Goal: Entertainment & Leisure: Browse casually

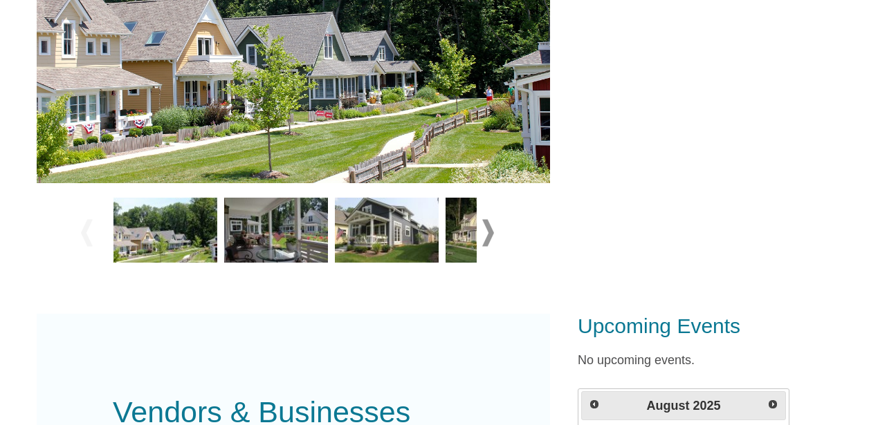
scroll to position [457, 0]
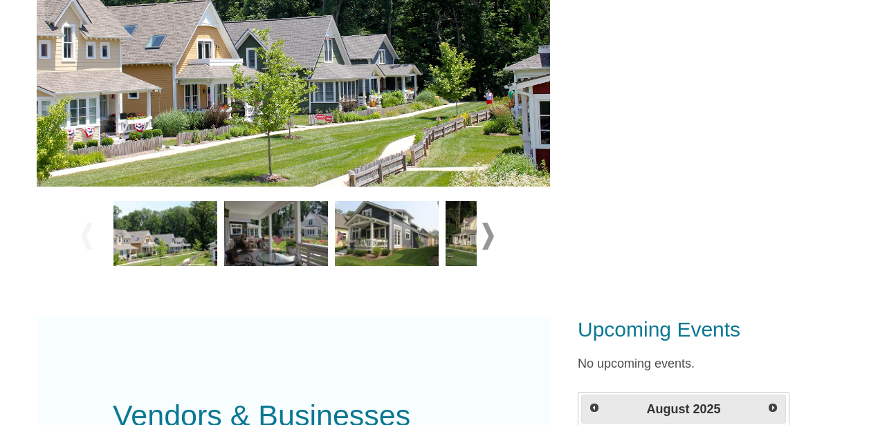
click at [407, 117] on img at bounding box center [293, 15] width 513 height 342
click at [463, 145] on img at bounding box center [293, 15] width 513 height 342
click at [493, 237] on span at bounding box center [488, 236] width 12 height 27
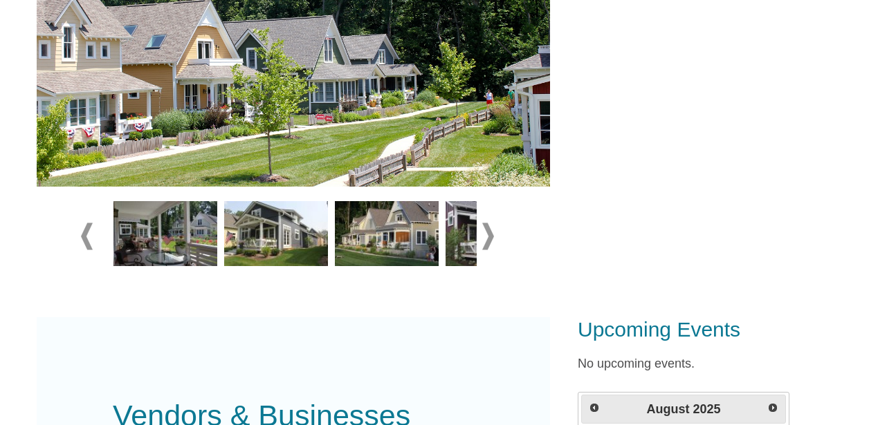
click at [443, 154] on img at bounding box center [293, 15] width 513 height 342
click at [492, 239] on span at bounding box center [488, 236] width 12 height 27
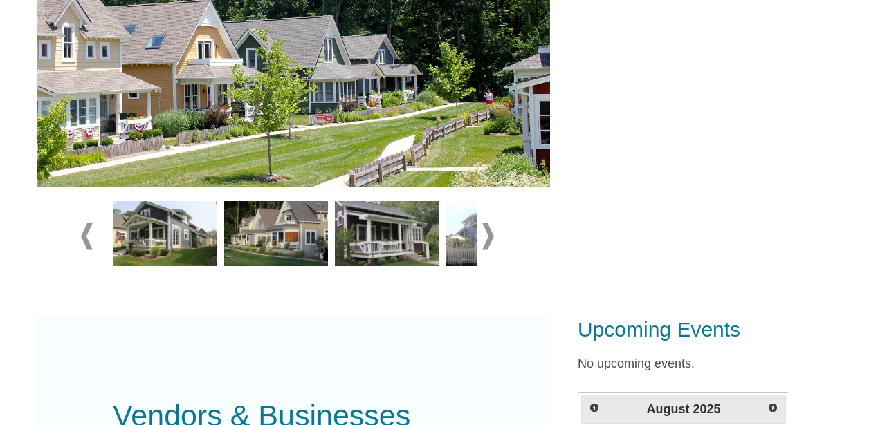
click at [492, 239] on span at bounding box center [488, 236] width 12 height 27
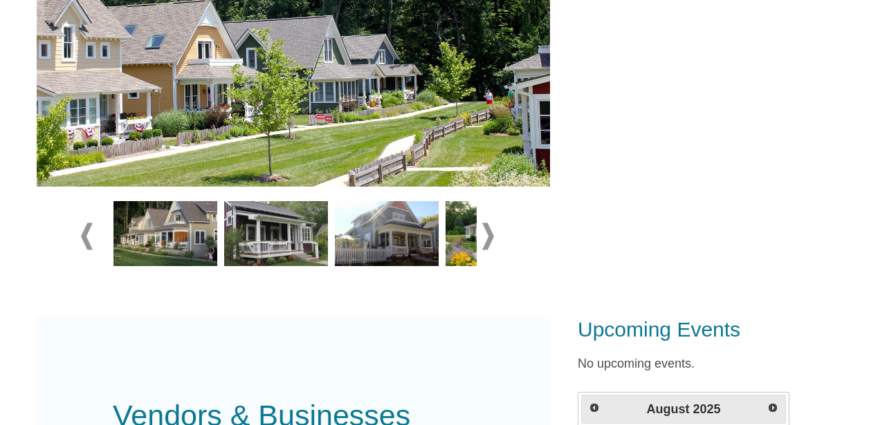
click at [491, 238] on span at bounding box center [488, 236] width 12 height 27
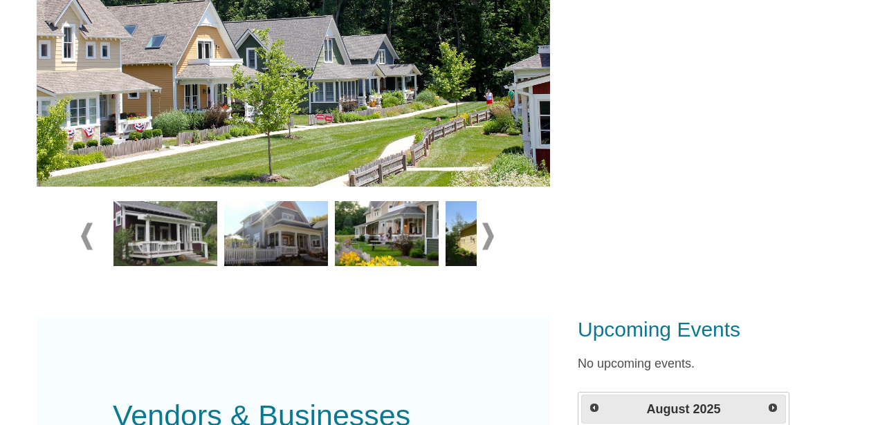
click at [491, 238] on span at bounding box center [488, 236] width 12 height 27
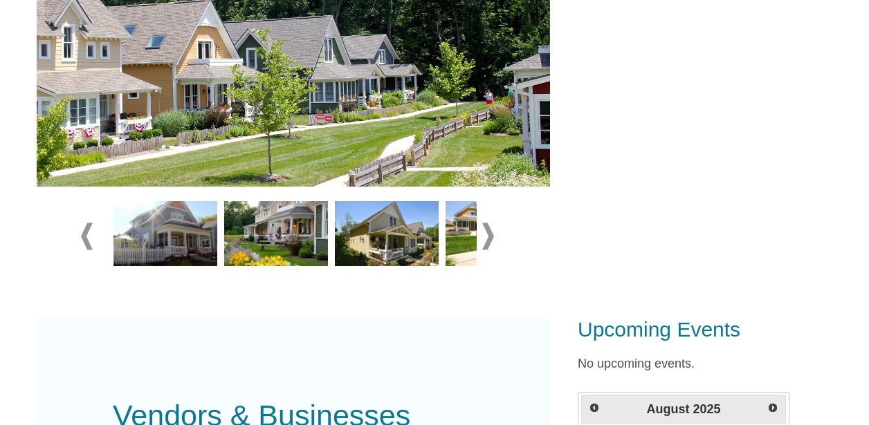
click at [491, 238] on span at bounding box center [488, 236] width 12 height 27
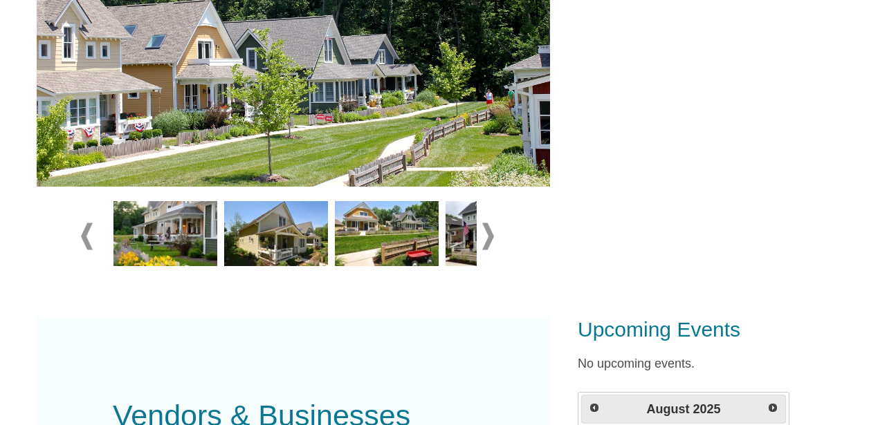
click at [491, 235] on span at bounding box center [488, 236] width 12 height 27
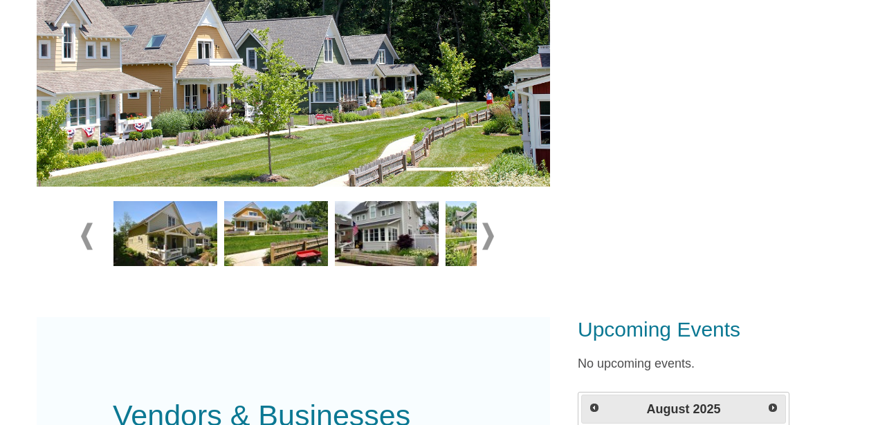
click at [491, 235] on span at bounding box center [488, 236] width 12 height 27
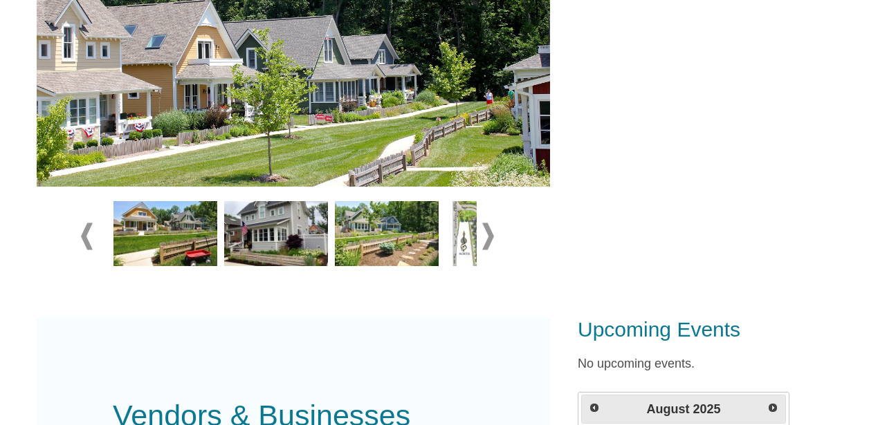
click at [491, 235] on span at bounding box center [488, 236] width 12 height 27
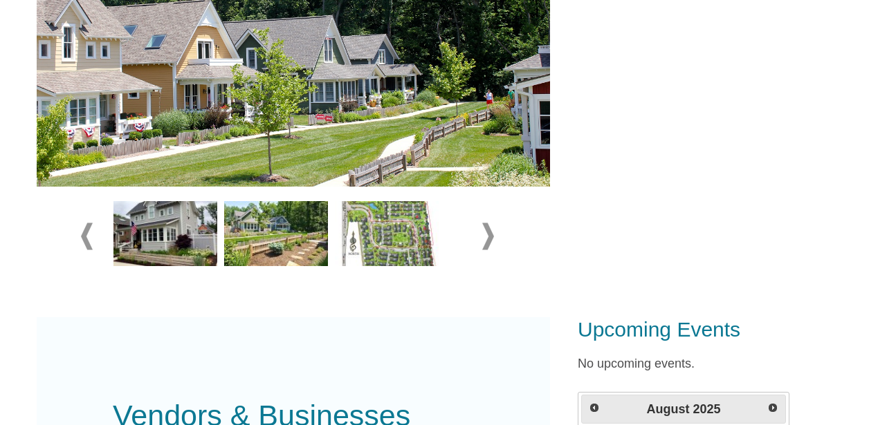
click at [405, 237] on img at bounding box center [387, 233] width 104 height 65
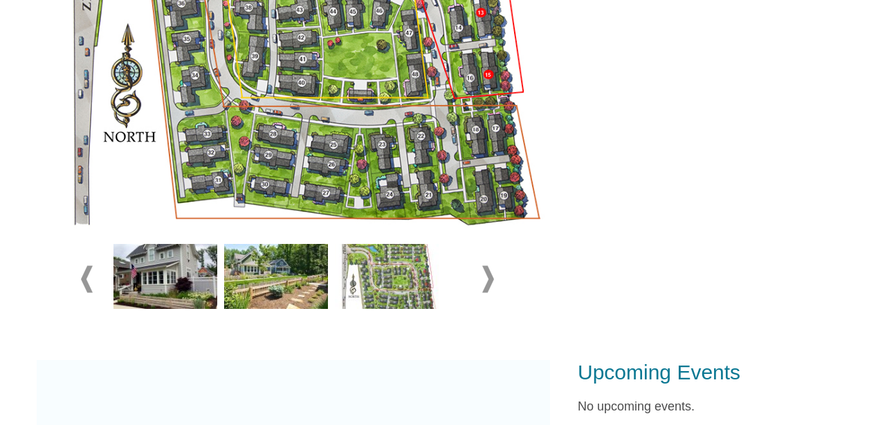
drag, startPoint x: 456, startPoint y: 254, endPoint x: 430, endPoint y: 240, distance: 29.7
click at [428, 242] on div at bounding box center [293, 279] width 367 height 77
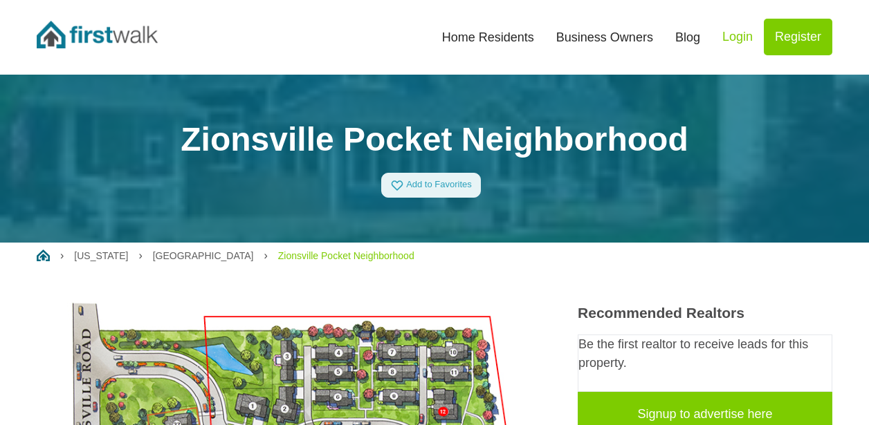
scroll to position [0, 0]
